Goal: Use online tool/utility: Utilize a website feature to perform a specific function

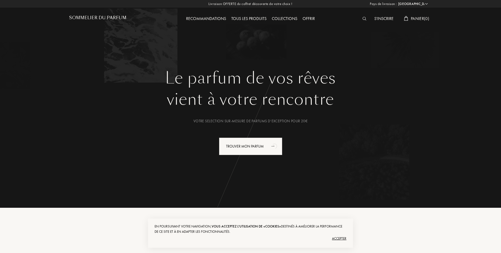
select select "FR"
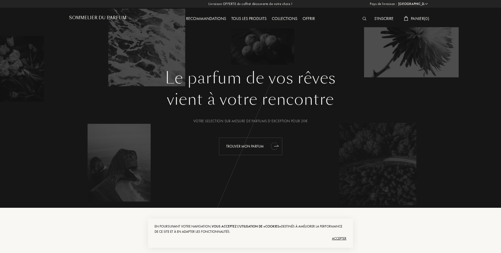
click at [274, 146] on icon "animation" at bounding box center [274, 146] width 7 height 7
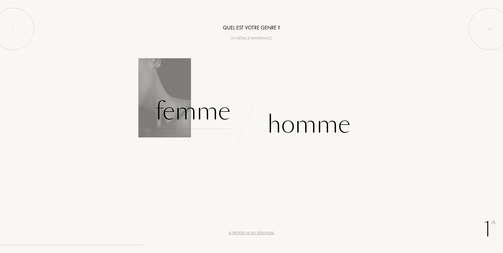
click at [175, 115] on div "Femme" at bounding box center [192, 112] width 75 height 36
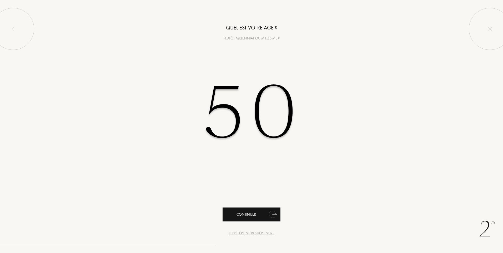
type input "50"
click at [261, 215] on div "Continuer" at bounding box center [252, 215] width 58 height 14
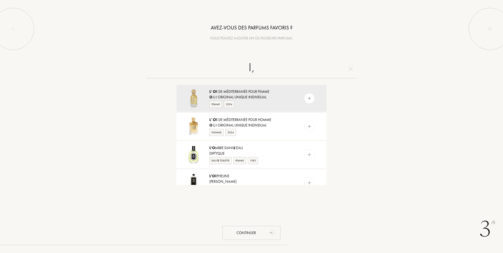
type input "l"
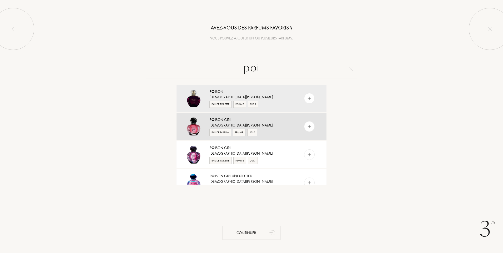
type input "poi"
click at [247, 123] on div "[DEMOGRAPHIC_DATA][PERSON_NAME]" at bounding box center [251, 126] width 84 height 6
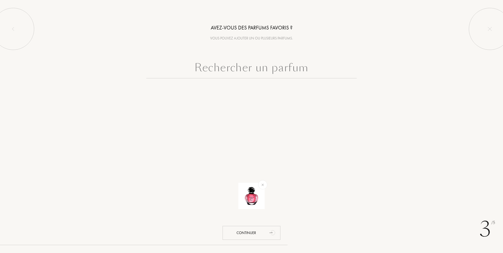
click at [248, 72] on input "text" at bounding box center [251, 68] width 210 height 19
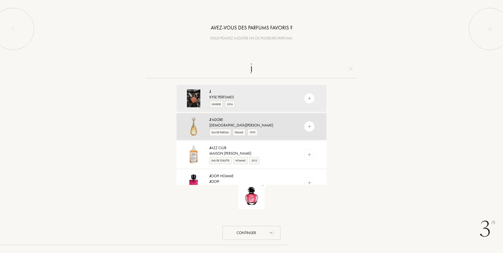
type input "j"
click at [234, 118] on div "J 'adore" at bounding box center [251, 120] width 84 height 6
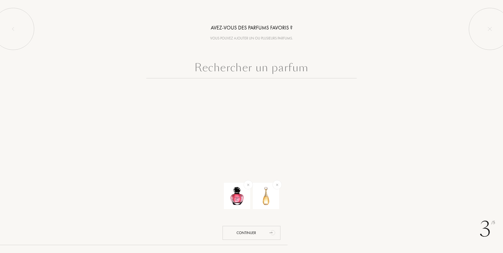
click at [216, 69] on input "text" at bounding box center [251, 68] width 210 height 19
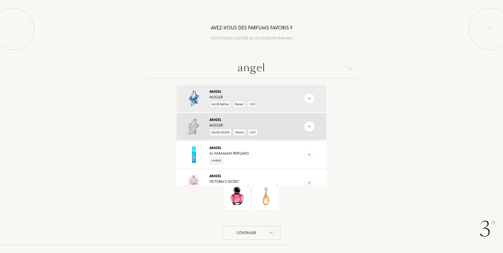
type input "angel"
click at [241, 121] on div "Angel" at bounding box center [251, 120] width 84 height 6
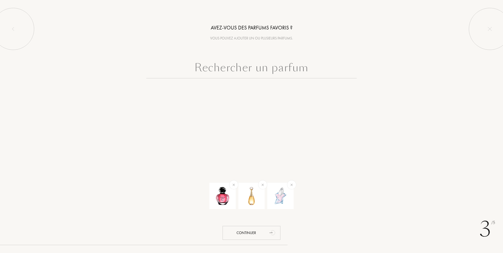
click at [265, 68] on input "text" at bounding box center [251, 68] width 210 height 19
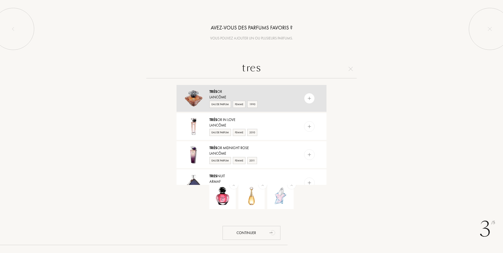
type input "tres"
click at [232, 95] on div "Lancôme" at bounding box center [251, 97] width 84 height 6
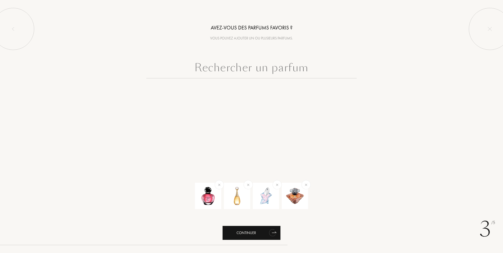
click at [263, 235] on div "Continuer" at bounding box center [252, 233] width 58 height 14
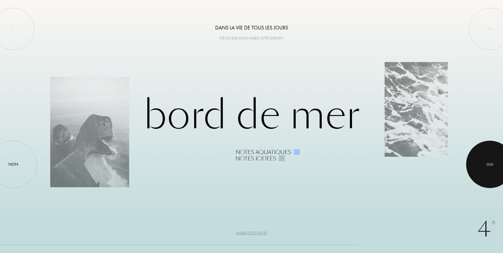
click at [487, 164] on div "Oui" at bounding box center [489, 165] width 7 height 6
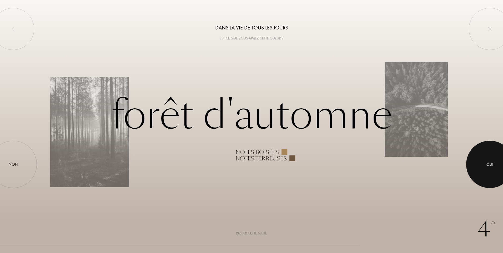
click at [490, 169] on div at bounding box center [489, 164] width 47 height 47
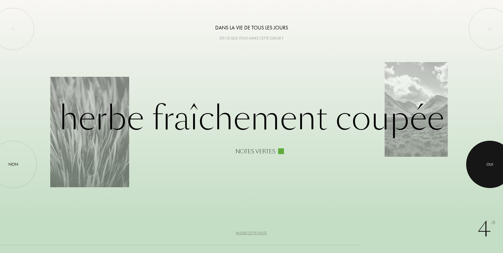
click at [487, 169] on div at bounding box center [489, 164] width 47 height 47
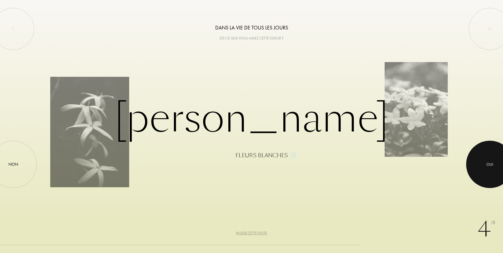
click at [483, 174] on div at bounding box center [489, 164] width 47 height 47
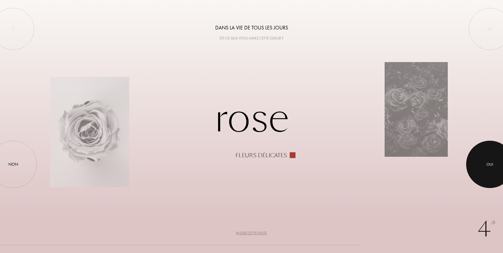
click at [481, 172] on div at bounding box center [489, 164] width 47 height 47
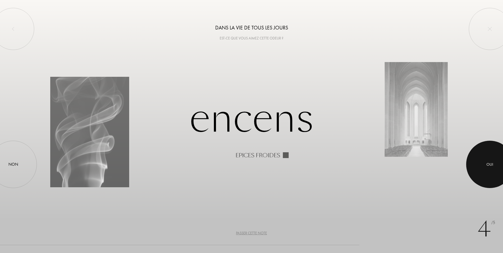
click at [487, 175] on div at bounding box center [489, 164] width 47 height 47
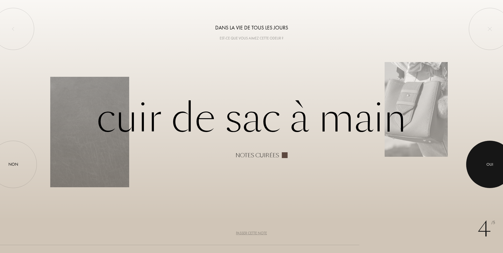
click at [486, 175] on div at bounding box center [489, 164] width 47 height 47
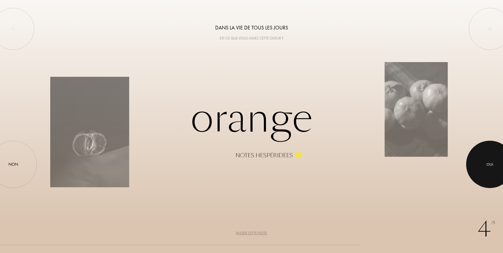
click at [486, 175] on div at bounding box center [489, 164] width 47 height 47
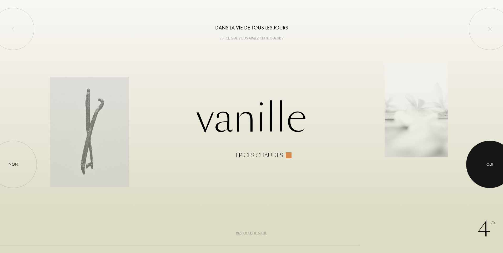
click at [486, 175] on div at bounding box center [489, 164] width 47 height 47
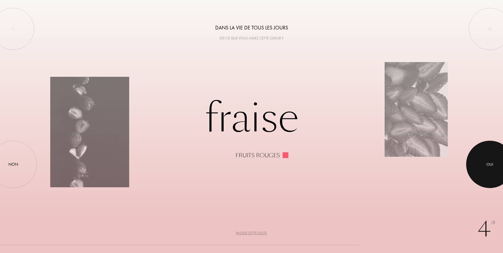
click at [486, 175] on div at bounding box center [489, 164] width 47 height 47
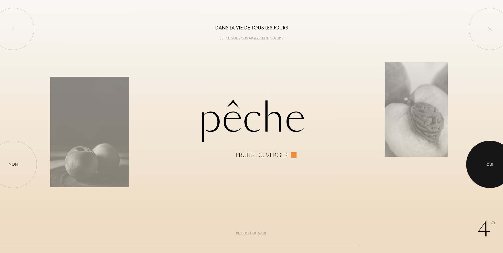
click at [485, 175] on div at bounding box center [489, 164] width 47 height 47
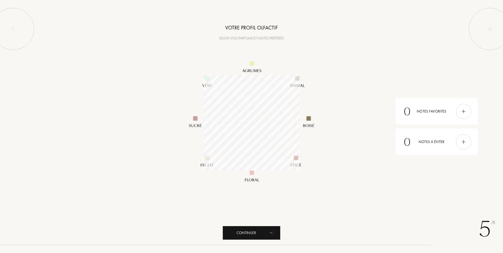
scroll to position [96, 96]
click at [260, 232] on div "Continuer" at bounding box center [252, 233] width 58 height 14
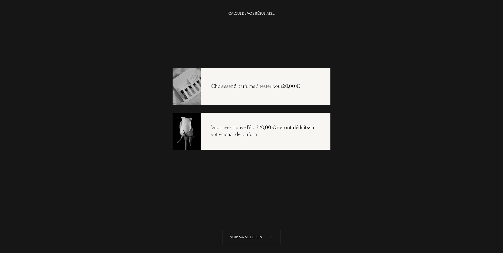
click at [260, 236] on div "Voir ma sélection" at bounding box center [252, 237] width 58 height 14
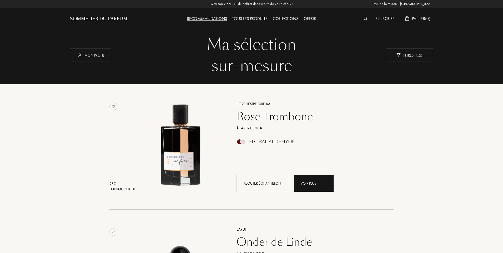
select select "FR"
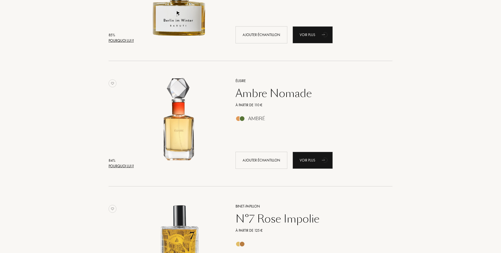
scroll to position [526, 0]
